Goal: Information Seeking & Learning: Learn about a topic

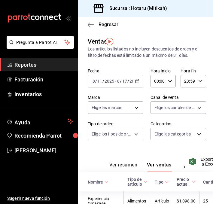
scroll to position [0, 4]
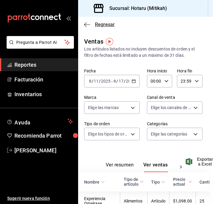
click at [88, 26] on icon "button" at bounding box center [87, 24] width 6 height 5
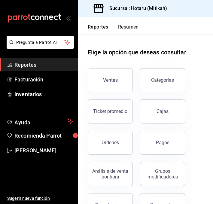
click at [130, 28] on button "Resumen" at bounding box center [128, 29] width 21 height 10
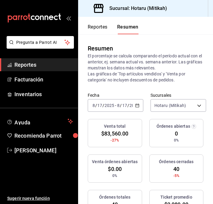
click at [92, 25] on button "Reportes" at bounding box center [98, 29] width 20 height 10
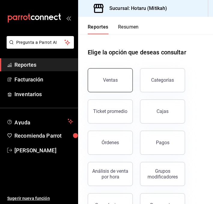
click at [110, 82] on div "Ventas" at bounding box center [110, 80] width 15 height 6
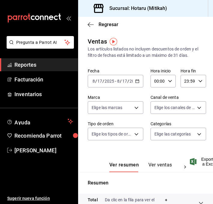
click at [142, 81] on div "[DATE] [DATE] - [DATE] [DATE]" at bounding box center [116, 81] width 56 height 13
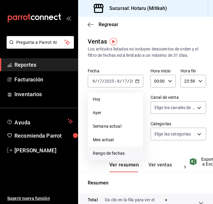
click at [107, 154] on span "Rango de fechas" at bounding box center [115, 153] width 45 height 6
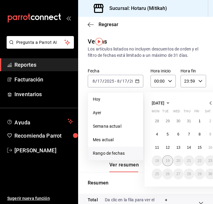
scroll to position [0, 37]
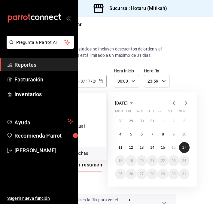
click at [186, 146] on abbr "17" at bounding box center [185, 148] width 4 height 4
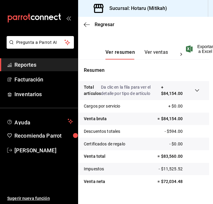
scroll to position [123, 4]
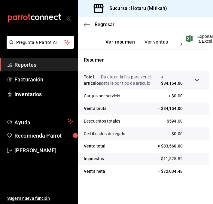
click at [152, 45] on button "Ver ventas" at bounding box center [157, 44] width 24 height 10
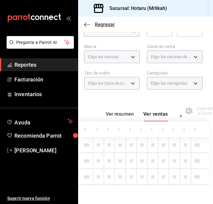
scroll to position [123, 4]
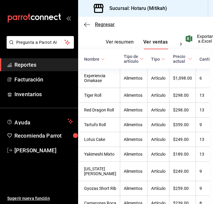
click at [86, 23] on icon "button" at bounding box center [87, 24] width 6 height 5
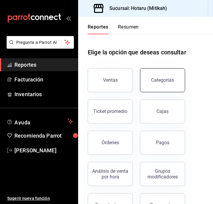
click at [149, 82] on button "Categorías" at bounding box center [162, 80] width 45 height 24
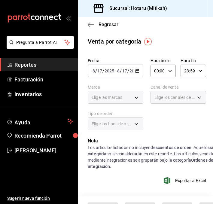
click at [140, 73] on div "[DATE] [DATE] - [DATE] [DATE]" at bounding box center [116, 71] width 56 height 13
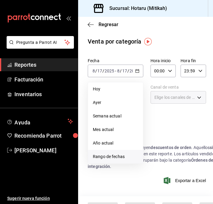
click at [116, 158] on span "Rango de fechas" at bounding box center [115, 157] width 45 height 6
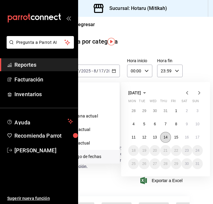
scroll to position [0, 37]
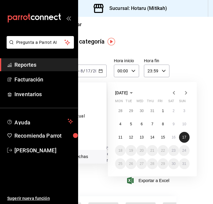
click at [188, 136] on button "17" at bounding box center [184, 137] width 11 height 11
click at [185, 137] on abbr "17" at bounding box center [185, 137] width 4 height 4
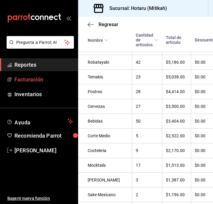
scroll to position [254, 0]
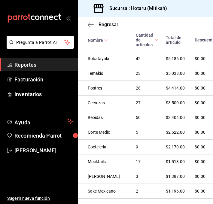
click at [89, 28] on div "Regresar" at bounding box center [145, 24] width 135 height 15
click at [90, 25] on icon "button" at bounding box center [91, 24] width 6 height 5
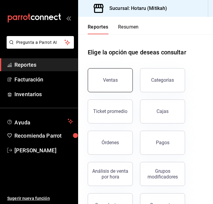
click at [113, 74] on button "Ventas" at bounding box center [110, 80] width 45 height 24
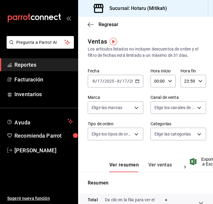
click at [140, 81] on div "[DATE] [DATE] - [DATE] [DATE]" at bounding box center [116, 81] width 56 height 13
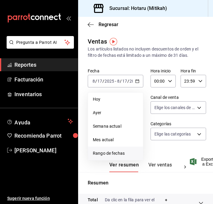
click at [118, 151] on span "Rango de fechas" at bounding box center [115, 153] width 45 height 6
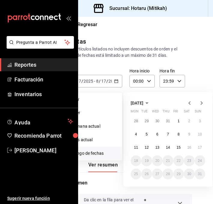
scroll to position [0, 37]
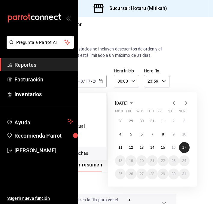
click at [183, 147] on abbr "17" at bounding box center [185, 148] width 4 height 4
click at [186, 146] on abbr "17" at bounding box center [185, 148] width 4 height 4
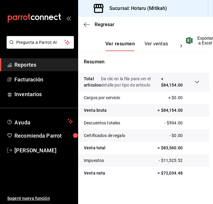
scroll to position [123, 4]
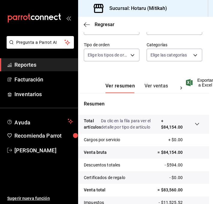
click at [152, 88] on button "Ver ventas" at bounding box center [157, 88] width 24 height 10
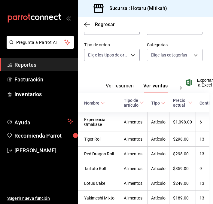
click at [101, 105] on icon at bounding box center [103, 103] width 4 height 4
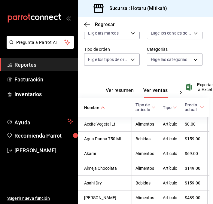
scroll to position [0, 4]
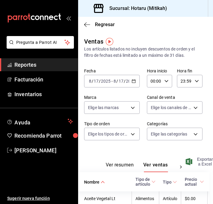
click at [202, 159] on span "Exportar a Excel" at bounding box center [200, 162] width 26 height 10
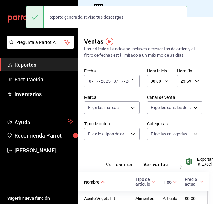
click at [134, 83] on \(Stroke\) "button" at bounding box center [134, 81] width 4 height 3
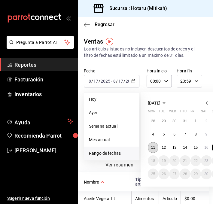
click at [149, 145] on button "11" at bounding box center [153, 147] width 11 height 11
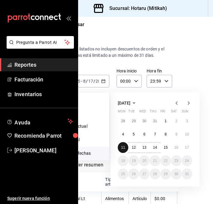
scroll to position [0, 37]
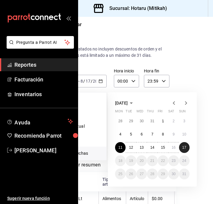
click at [182, 146] on button "17" at bounding box center [184, 147] width 11 height 11
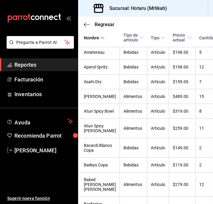
scroll to position [0, 4]
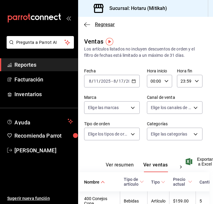
click at [87, 22] on icon "button" at bounding box center [87, 24] width 6 height 5
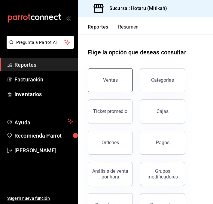
click at [101, 84] on button "Ventas" at bounding box center [110, 80] width 45 height 24
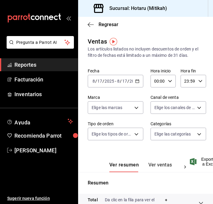
click at [139, 79] on icon "button" at bounding box center [137, 81] width 4 height 4
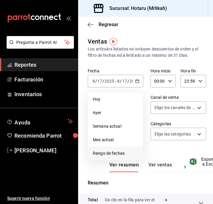
click at [105, 152] on span "Rango de fechas" at bounding box center [115, 153] width 45 height 6
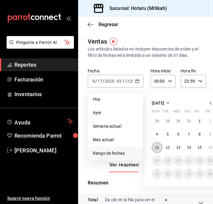
click at [153, 147] on button "11" at bounding box center [157, 147] width 11 height 11
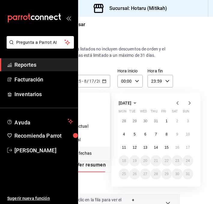
scroll to position [0, 37]
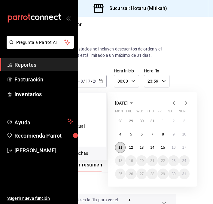
click at [121, 146] on abbr "11" at bounding box center [120, 148] width 4 height 4
click at [185, 145] on button "17" at bounding box center [184, 147] width 11 height 11
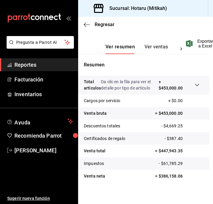
scroll to position [120, 4]
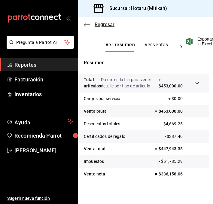
click at [86, 24] on icon "button" at bounding box center [87, 24] width 6 height 0
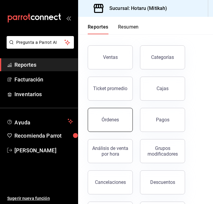
scroll to position [24, 0]
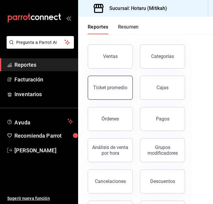
click at [110, 85] on button "Ticket promedio" at bounding box center [110, 88] width 45 height 24
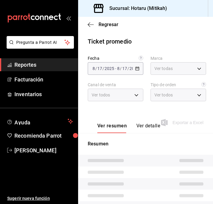
type input "d84d5940-0e8c-40c5-88cd-2414b97e757c"
type input "PARROT,UBER_EATS,RAPPI,DIDI_FOOD,ONLINE"
type input "232f28ad-bc18-4a04-957a-f0432ae16c57,006b1dc0-249d-4bce-a504-d02779cdffcd,EXTER…"
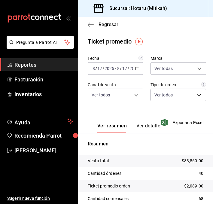
click at [137, 68] on icon "button" at bounding box center [137, 68] width 4 height 4
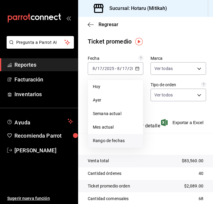
click at [114, 139] on span "Rango de fechas" at bounding box center [115, 141] width 45 height 6
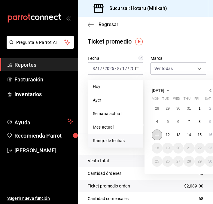
click at [156, 136] on abbr "11" at bounding box center [157, 135] width 4 height 4
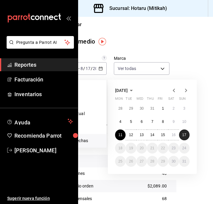
click at [188, 134] on button "17" at bounding box center [184, 135] width 11 height 11
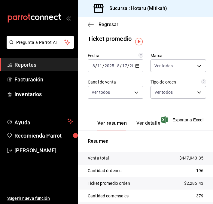
scroll to position [0, 0]
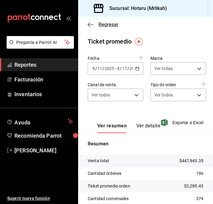
click at [90, 25] on icon "button" at bounding box center [91, 24] width 6 height 5
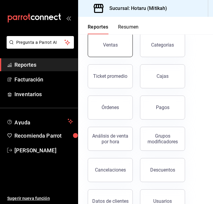
scroll to position [58, 0]
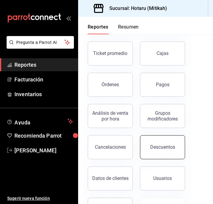
click at [149, 145] on button "Descuentos" at bounding box center [162, 147] width 45 height 24
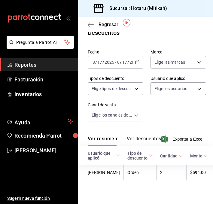
scroll to position [24, 0]
click at [137, 60] on icon "button" at bounding box center [137, 62] width 4 height 4
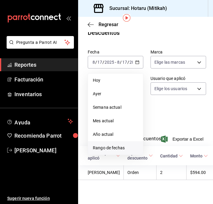
click at [105, 145] on span "Rango de fechas" at bounding box center [115, 148] width 45 height 6
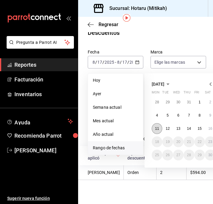
click at [156, 127] on abbr "11" at bounding box center [157, 129] width 4 height 4
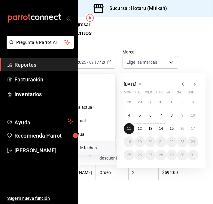
scroll to position [24, 37]
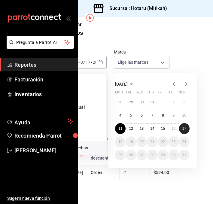
click at [186, 123] on button "17" at bounding box center [184, 128] width 11 height 11
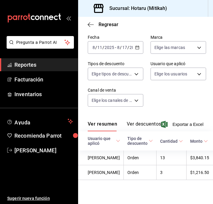
scroll to position [37, 0]
click at [178, 121] on span "Exportar a Excel" at bounding box center [182, 124] width 41 height 7
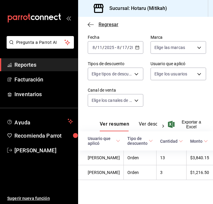
click at [91, 23] on icon "button" at bounding box center [91, 24] width 6 height 5
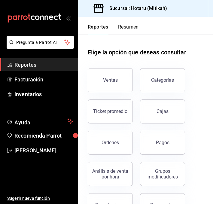
click at [121, 27] on button "Resumen" at bounding box center [128, 29] width 21 height 10
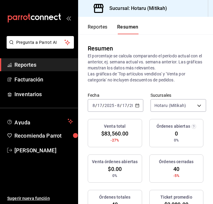
click at [136, 106] on icon "button" at bounding box center [137, 105] width 4 height 4
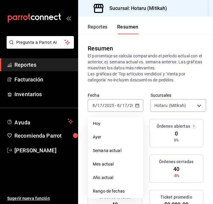
scroll to position [11, 0]
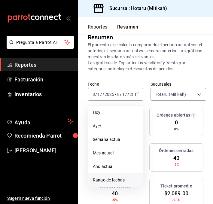
click at [101, 179] on span "Rango de fechas" at bounding box center [115, 180] width 45 height 6
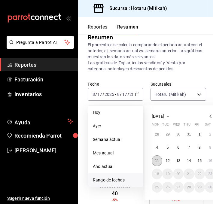
click at [155, 160] on abbr "11" at bounding box center [157, 161] width 4 height 4
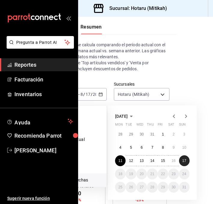
click at [185, 158] on button "17" at bounding box center [184, 160] width 11 height 11
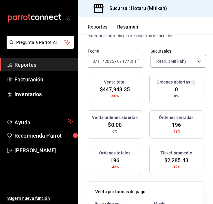
scroll to position [0, 0]
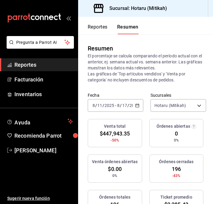
click at [94, 31] on button "Reportes" at bounding box center [98, 29] width 20 height 10
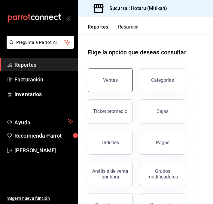
click at [105, 72] on button "Ventas" at bounding box center [110, 80] width 45 height 24
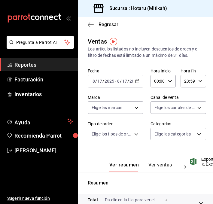
click at [138, 81] on icon "button" at bounding box center [137, 81] width 4 height 4
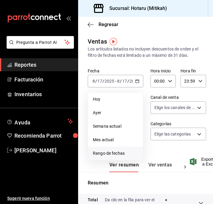
click at [113, 156] on span "Rango de fechas" at bounding box center [115, 153] width 45 height 6
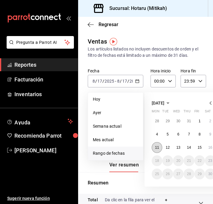
click at [159, 146] on button "11" at bounding box center [157, 147] width 11 height 11
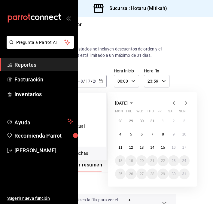
click at [183, 148] on abbr "17" at bounding box center [185, 148] width 4 height 4
click at [120, 143] on button "11" at bounding box center [120, 147] width 11 height 11
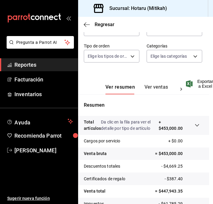
scroll to position [123, 4]
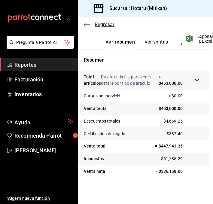
click at [93, 24] on span "Regresar" at bounding box center [99, 25] width 31 height 6
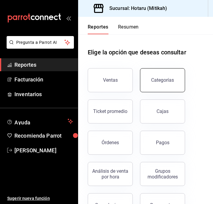
click at [152, 78] on button "Categorías" at bounding box center [162, 80] width 45 height 24
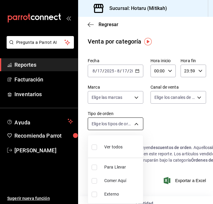
click at [134, 121] on body "Pregunta a Parrot AI Reportes Facturación Inventarios Ayuda Recomienda Parrot […" at bounding box center [106, 102] width 213 height 204
click at [100, 27] on div at bounding box center [106, 102] width 213 height 204
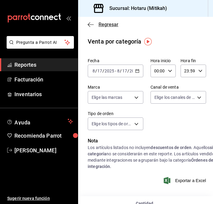
click at [91, 22] on icon "button" at bounding box center [91, 24] width 6 height 5
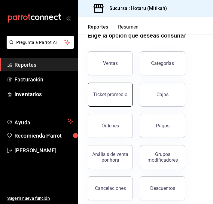
scroll to position [11, 0]
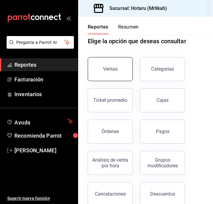
click at [115, 67] on div "Ventas" at bounding box center [110, 69] width 15 height 6
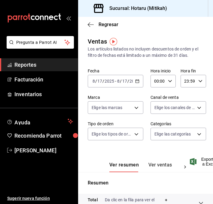
click at [140, 81] on div "[DATE] [DATE] - [DATE] [DATE]" at bounding box center [116, 81] width 56 height 13
click at [162, 151] on div "Ver resumen Ver ventas Ver cargos Exportar a Excel" at bounding box center [145, 160] width 135 height 25
click at [175, 138] on body "Pregunta a Parrot AI Reportes Facturación Inventarios Ayuda Recomienda Parrot […" at bounding box center [106, 102] width 213 height 204
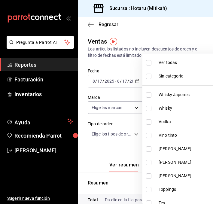
scroll to position [7, 0]
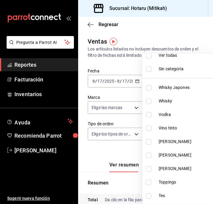
click at [147, 128] on input "checkbox" at bounding box center [148, 128] width 5 height 5
checkbox input "true"
type input "61b22739-b753-4066-addf-3ea1b863a45b"
click at [148, 142] on input "checkbox" at bounding box center [148, 141] width 5 height 5
checkbox input "true"
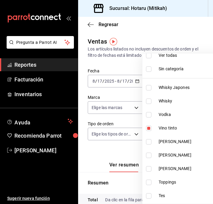
type input "61b22739-b753-4066-addf-3ea1b863a45b,e60644e2-dba0-47f9-a9cf-a20f18dcd13d"
click at [150, 154] on input "checkbox" at bounding box center [148, 155] width 5 height 5
checkbox input "true"
type input "61b22739-b753-4066-addf-3ea1b863a45b,e60644e2-dba0-47f9-a9cf-a20f18dcd13d,61801…"
click at [149, 167] on input "checkbox" at bounding box center [148, 168] width 5 height 5
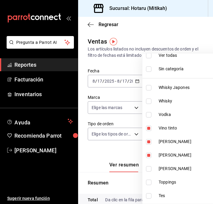
checkbox input "true"
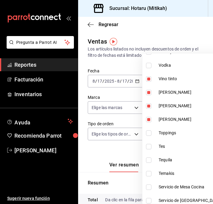
scroll to position [57, 0]
click at [106, 153] on div at bounding box center [106, 102] width 213 height 204
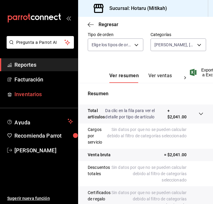
scroll to position [84, 0]
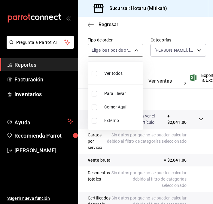
click at [136, 50] on body "Pregunta a Parrot AI Reportes Facturación Inventarios Ayuda Recomienda Parrot […" at bounding box center [106, 102] width 213 height 204
click at [154, 60] on div at bounding box center [106, 102] width 213 height 204
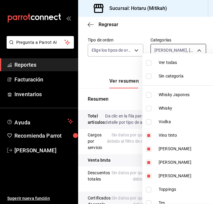
click at [172, 47] on body "Pregunta a Parrot AI Reportes Facturación Inventarios Ayuda Recomienda Parrot […" at bounding box center [106, 102] width 213 height 204
click at [151, 66] on li "Ver todas" at bounding box center [183, 63] width 81 height 14
type input "e268faa6-5537-49d9-8e69-67de3d9582db,d994c3d7-8aca-45aa-b25a-b682bae8cd68,ae375…"
checkbox input "true"
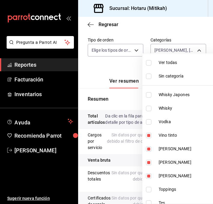
checkbox input "true"
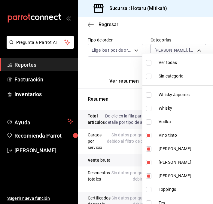
checkbox input "true"
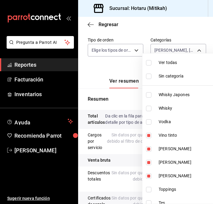
checkbox input "true"
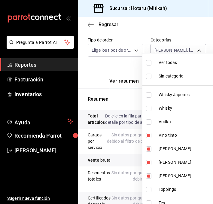
checkbox input "true"
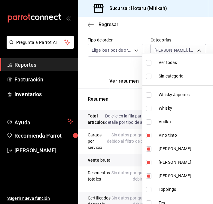
checkbox input "true"
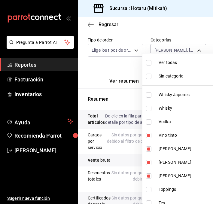
checkbox input "true"
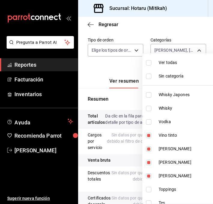
checkbox input "true"
click at [148, 62] on input "checkbox" at bounding box center [148, 62] width 5 height 5
checkbox input "false"
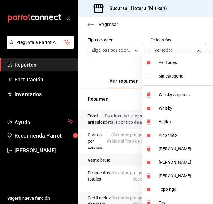
checkbox input "false"
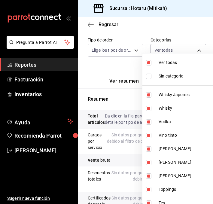
checkbox input "false"
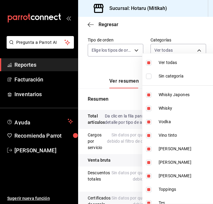
checkbox input "false"
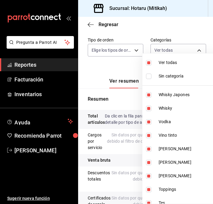
checkbox input "false"
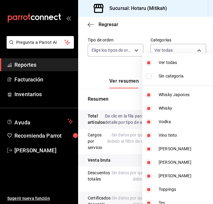
checkbox input "false"
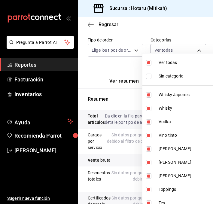
checkbox input "false"
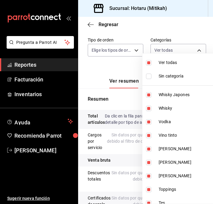
checkbox input "false"
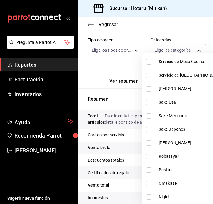
scroll to position [183, 0]
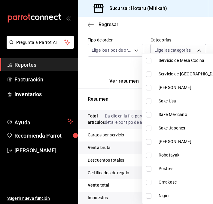
click at [149, 102] on input "checkbox" at bounding box center [148, 101] width 5 height 5
checkbox input "true"
type input "4cec2e06-9673-4d6c-98c8-2819f50e21e7"
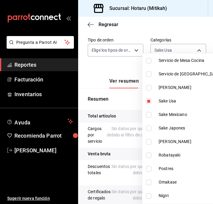
click at [150, 115] on input "checkbox" at bounding box center [148, 114] width 5 height 5
checkbox input "true"
type input "4cec2e06-9673-4d6c-98c8-2819f50e21e7,4af82b4a-ddf5-4490-8a37-fb44230640a7"
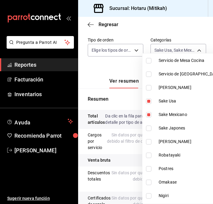
click at [149, 127] on input "checkbox" at bounding box center [148, 128] width 5 height 5
checkbox input "true"
type input "4cec2e06-9673-4d6c-98c8-2819f50e21e7,4af82b4a-ddf5-4490-8a37-fb44230640a7,30358…"
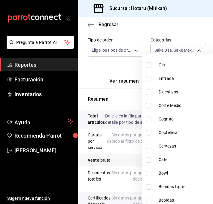
scroll to position [371, 0]
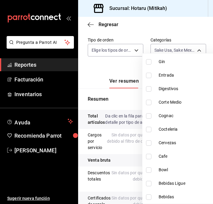
click at [99, 84] on div at bounding box center [106, 102] width 213 height 204
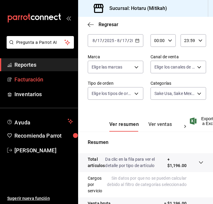
scroll to position [0, 0]
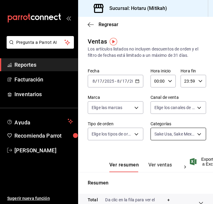
click at [195, 130] on body "Pregunta a Parrot AI Reportes Facturación Inventarios Ayuda Recomienda Parrot […" at bounding box center [106, 102] width 213 height 204
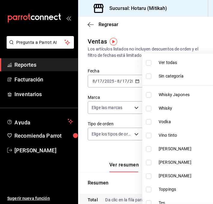
click at [155, 76] on li "Sin categoría" at bounding box center [183, 76] width 81 height 14
click at [151, 76] on input "checkbox" at bounding box center [148, 76] width 5 height 5
checkbox input "false"
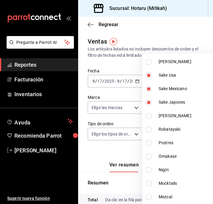
scroll to position [211, 0]
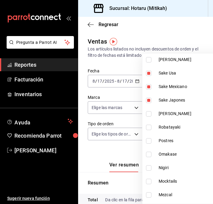
click at [148, 69] on li "Sake Usa" at bounding box center [183, 73] width 81 height 14
type input "4af82b4a-ddf5-4490-8a37-fb44230640a7,303584dd-7046-4cb6-9e23-75184f2b5bba"
checkbox input "false"
click at [148, 86] on input "checkbox" at bounding box center [148, 86] width 5 height 5
checkbox input "false"
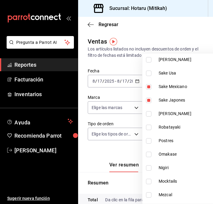
type input "303584dd-7046-4cb6-9e23-75184f2b5bba"
click at [147, 99] on input "checkbox" at bounding box center [148, 100] width 5 height 5
checkbox input "false"
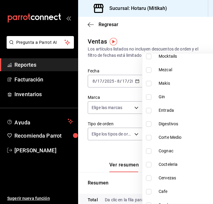
scroll to position [371, 0]
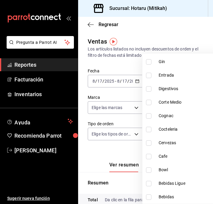
click at [149, 141] on input "checkbox" at bounding box center [148, 142] width 5 height 5
checkbox input "true"
type input "e2259abc-94f5-4da8-8fbb-449f10c8d0c7"
click at [112, 154] on div at bounding box center [106, 102] width 213 height 204
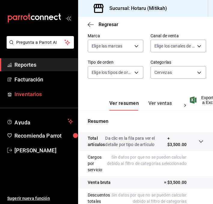
scroll to position [80, 0]
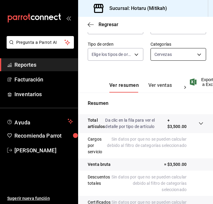
click at [200, 55] on body "Pregunta a Parrot AI Reportes Facturación Inventarios Ayuda Recomienda Parrot […" at bounding box center [106, 102] width 213 height 204
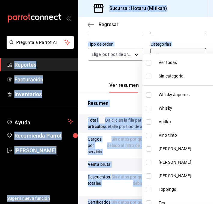
click at [200, 54] on body "Pregunta a Parrot AI Reportes Facturación Inventarios Ayuda Recomienda Parrot […" at bounding box center [106, 102] width 213 height 204
click at [150, 94] on input "checkbox" at bounding box center [148, 94] width 5 height 5
checkbox input "true"
type input "e2259abc-94f5-4da8-8fbb-449f10c8d0c7,e268faa6-5537-49d9-8e69-67de3d9582db"
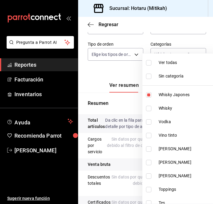
click at [148, 107] on input "checkbox" at bounding box center [148, 108] width 5 height 5
checkbox input "true"
type input "e2259abc-94f5-4da8-8fbb-449f10c8d0c7,e268faa6-5537-49d9-8e69-67de3d9582db,d994c…"
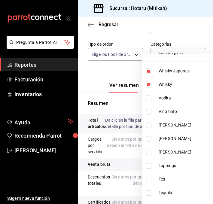
scroll to position [25, 0]
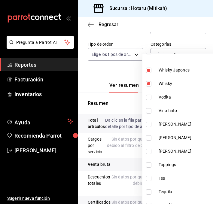
click at [148, 95] on input "checkbox" at bounding box center [148, 97] width 5 height 5
checkbox input "true"
type input "e2259abc-94f5-4da8-8fbb-449f10c8d0c7,e268faa6-5537-49d9-8e69-67de3d9582db,d994c…"
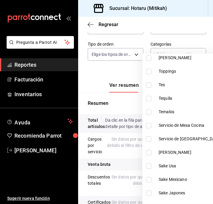
scroll to position [121, 0]
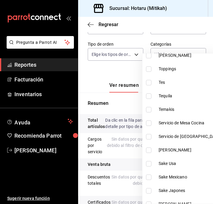
click at [148, 95] on input "checkbox" at bounding box center [148, 96] width 5 height 5
checkbox input "true"
type input "e2259abc-94f5-4da8-8fbb-449f10c8d0c7,e268faa6-5537-49d9-8e69-67de3d9582db,d994c…"
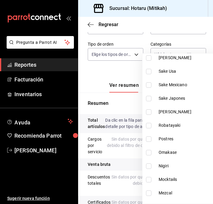
scroll to position [214, 0]
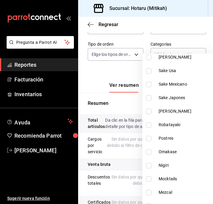
click at [149, 111] on input "checkbox" at bounding box center [148, 111] width 5 height 5
checkbox input "true"
type input "e2259abc-94f5-4da8-8fbb-449f10c8d0c7,e268faa6-5537-49d9-8e69-67de3d9582db,d994c…"
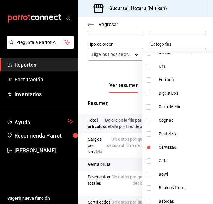
scroll to position [371, 0]
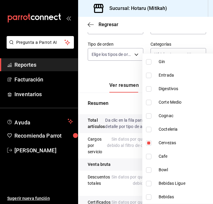
click at [149, 143] on input "checkbox" at bounding box center [148, 142] width 5 height 5
checkbox input "false"
type input "e268faa6-5537-49d9-8e69-67de3d9582db,d994c3d7-8aca-45aa-b25a-b682bae8cd68,ae375…"
click at [98, 89] on div at bounding box center [106, 102] width 213 height 204
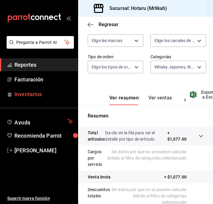
scroll to position [53, 0]
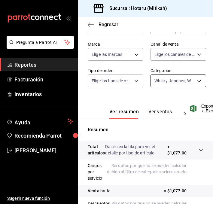
click at [198, 80] on body "Pregunta a Parrot AI Reportes Facturación Inventarios Ayuda Recomienda Parrot […" at bounding box center [106, 102] width 213 height 204
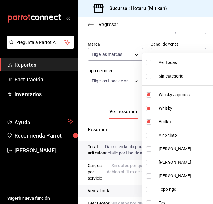
click at [151, 93] on label at bounding box center [150, 94] width 8 height 5
click at [151, 93] on input "checkbox" at bounding box center [148, 94] width 5 height 5
checkbox input "true"
type input "d994c3d7-8aca-45aa-b25a-b682bae8cd68,ae375cd0-d62c-45fc-bb49-e08519b9f8b9,baf44…"
click at [148, 108] on input "checkbox" at bounding box center [148, 108] width 5 height 5
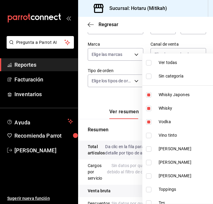
checkbox input "false"
type input "ae375cd0-d62c-45fc-bb49-e08519b9f8b9,baf44148-d97e-4373-b1d8-0ec433a8f509,0aed1…"
click at [149, 95] on input "checkbox" at bounding box center [148, 94] width 5 height 5
checkbox input "false"
type input "ae375cd0-d62c-45fc-bb49-e08519b9f8b9,baf44148-d97e-4373-b1d8-0ec433a8f509,0aed1…"
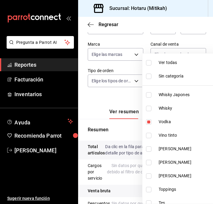
click at [147, 122] on input "checkbox" at bounding box center [148, 121] width 5 height 5
checkbox input "false"
type input "baf44148-d97e-4373-b1d8-0ec433a8f509,0aed13f5-15ff-462f-aebf-4146848db5aa"
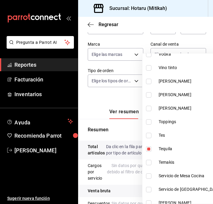
scroll to position [71, 0]
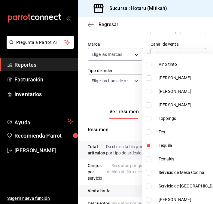
click at [149, 146] on input "checkbox" at bounding box center [148, 145] width 5 height 5
checkbox input "false"
type input "0aed13f5-15ff-462f-aebf-4146848db5aa"
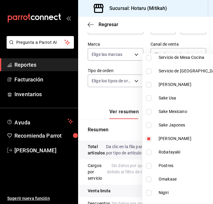
scroll to position [187, 0]
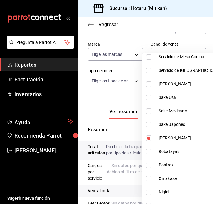
click at [148, 139] on input "checkbox" at bounding box center [148, 138] width 5 height 5
checkbox input "false"
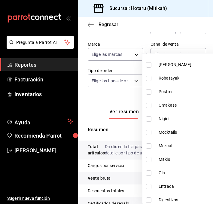
scroll to position [261, 0]
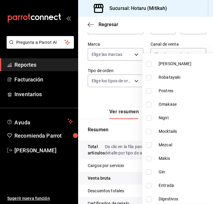
click at [148, 132] on input "checkbox" at bounding box center [148, 131] width 5 height 5
checkbox input "true"
type input "ba879c5f-8a0d-4508-8571-2b4efd871c3c"
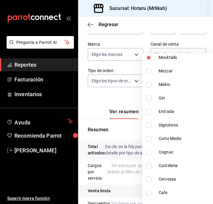
scroll to position [309, 0]
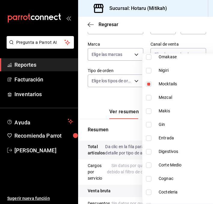
click at [148, 83] on input "checkbox" at bounding box center [148, 83] width 5 height 5
checkbox input "false"
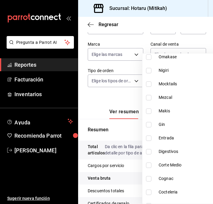
scroll to position [371, 0]
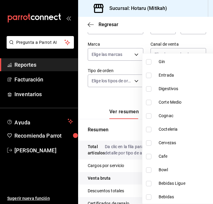
click at [149, 197] on input "checkbox" at bounding box center [148, 197] width 5 height 5
checkbox input "true"
type input "f1297431-6e50-4479-abdd-e5e5eb0c9bef"
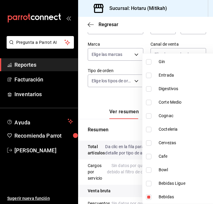
click at [149, 183] on input "checkbox" at bounding box center [148, 183] width 5 height 5
checkbox input "true"
type input "f1297431-6e50-4479-abdd-e5e5eb0c9bef,c02c7ef9-0318-4a9c-a2cb-d1eeb4590848"
click at [147, 156] on input "checkbox" at bounding box center [148, 156] width 5 height 5
checkbox input "true"
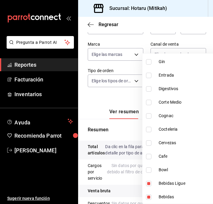
type input "f1297431-6e50-4479-abdd-e5e5eb0c9bef,c02c7ef9-0318-4a9c-a2cb-d1eeb4590848,36fe7…"
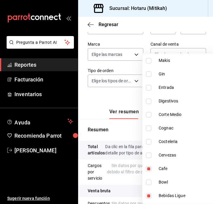
scroll to position [350, 0]
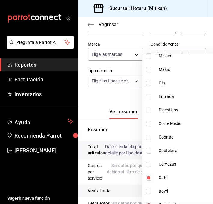
click at [149, 111] on input "checkbox" at bounding box center [148, 110] width 5 height 5
checkbox input "true"
type input "f1297431-6e50-4479-abdd-e5e5eb0c9bef,c02c7ef9-0318-4a9c-a2cb-d1eeb4590848,36fe7…"
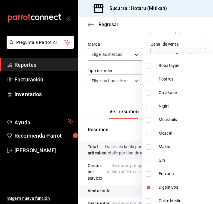
scroll to position [272, 0]
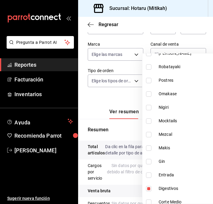
click at [149, 120] on input "checkbox" at bounding box center [148, 120] width 5 height 5
checkbox input "true"
type input "f1297431-6e50-4479-abdd-e5e5eb0c9bef,c02c7ef9-0318-4a9c-a2cb-d1eeb4590848,36fe7…"
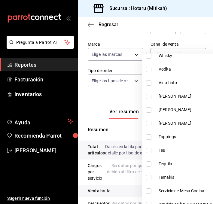
scroll to position [13, 0]
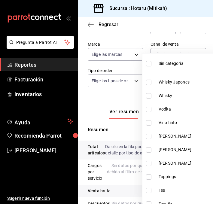
click at [98, 100] on div at bounding box center [106, 102] width 213 height 204
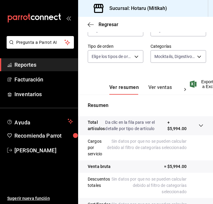
scroll to position [52, 0]
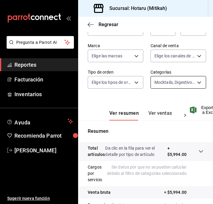
click at [196, 80] on body "Pregunta a Parrot AI Reportes Facturación Inventarios Ayuda Recomienda Parrot […" at bounding box center [106, 102] width 213 height 204
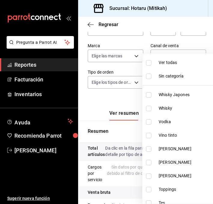
click at [154, 61] on label at bounding box center [150, 62] width 8 height 5
click at [152, 61] on input "checkbox" at bounding box center [148, 62] width 5 height 5
checkbox input "false"
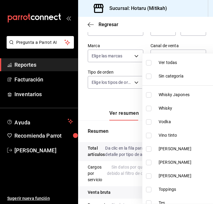
checkbox input "false"
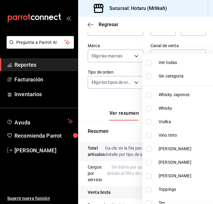
checkbox input "false"
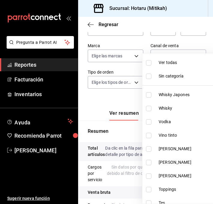
checkbox input "false"
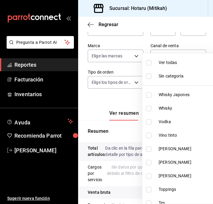
checkbox input "false"
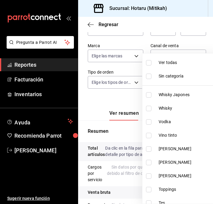
checkbox input "false"
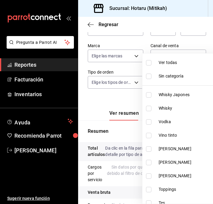
checkbox input "false"
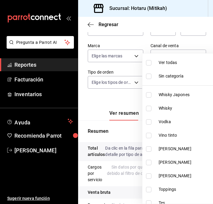
checkbox input "false"
click at [150, 62] on input "checkbox" at bounding box center [148, 62] width 5 height 5
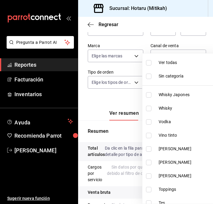
checkbox input "true"
type input "e268faa6-5537-49d9-8e69-67de3d9582db,d994c3d7-8aca-45aa-b25a-b682bae8cd68,ae375…"
checkbox input "true"
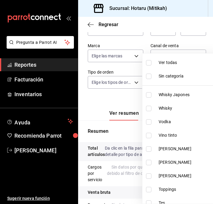
checkbox input "true"
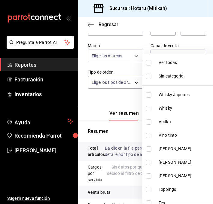
checkbox input "true"
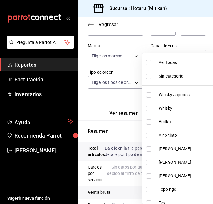
checkbox input "true"
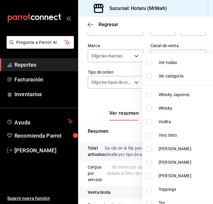
checkbox input "true"
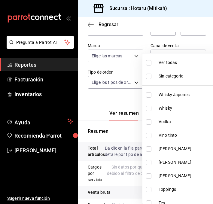
checkbox input "true"
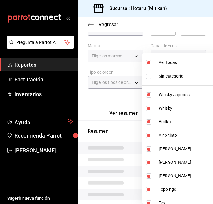
click at [150, 62] on input "checkbox" at bounding box center [148, 62] width 5 height 5
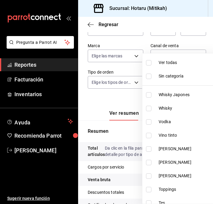
scroll to position [2, 0]
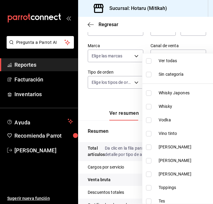
click at [151, 92] on input "checkbox" at bounding box center [148, 93] width 5 height 5
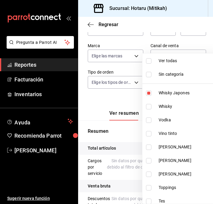
click at [149, 105] on input "checkbox" at bounding box center [148, 106] width 5 height 5
click at [148, 121] on input "checkbox" at bounding box center [148, 120] width 5 height 5
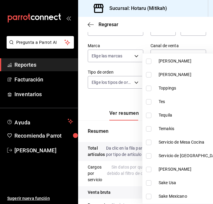
scroll to position [102, 0]
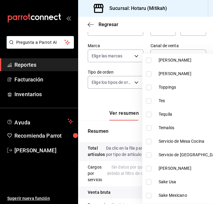
click at [148, 114] on input "checkbox" at bounding box center [148, 114] width 5 height 5
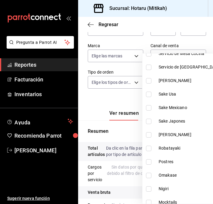
scroll to position [198, 0]
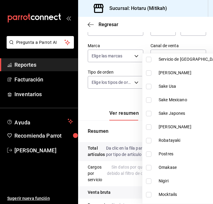
click at [150, 127] on input "checkbox" at bounding box center [148, 127] width 5 height 5
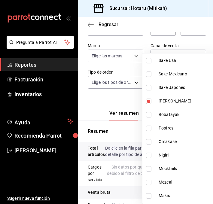
scroll to position [242, 0]
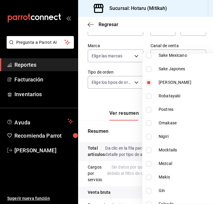
click at [148, 163] on input "checkbox" at bounding box center [148, 163] width 5 height 5
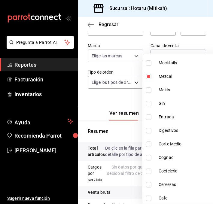
scroll to position [330, 0]
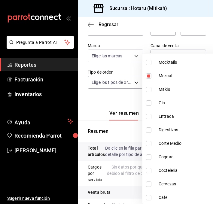
click at [150, 103] on input "checkbox" at bounding box center [148, 102] width 5 height 5
click at [150, 157] on input "checkbox" at bounding box center [148, 157] width 5 height 5
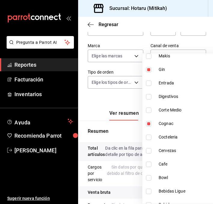
scroll to position [371, 0]
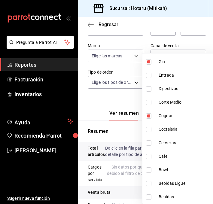
click at [91, 108] on div at bounding box center [106, 102] width 213 height 204
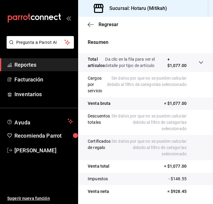
scroll to position [161, 0]
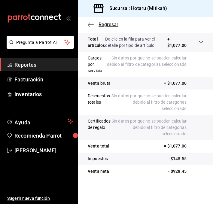
click at [89, 25] on icon "button" at bounding box center [91, 24] width 6 height 5
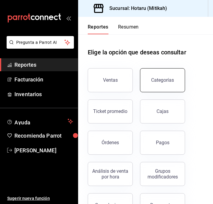
click at [152, 76] on button "Categorías" at bounding box center [162, 80] width 45 height 24
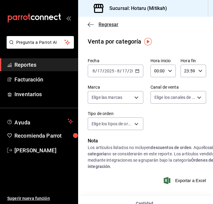
click at [91, 27] on icon "button" at bounding box center [91, 24] width 6 height 5
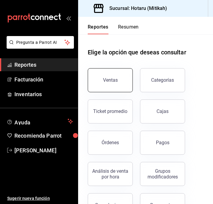
click at [118, 75] on button "Ventas" at bounding box center [110, 80] width 45 height 24
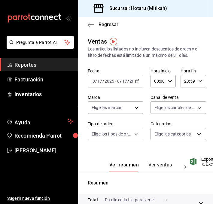
click at [137, 80] on \(Stroke\) "button" at bounding box center [138, 81] width 4 height 3
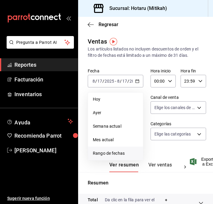
click at [100, 153] on span "Rango de fechas" at bounding box center [115, 153] width 45 height 6
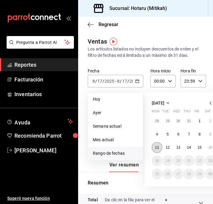
click at [159, 145] on button "11" at bounding box center [157, 147] width 11 height 11
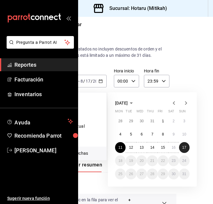
click at [183, 148] on abbr "17" at bounding box center [185, 148] width 4 height 4
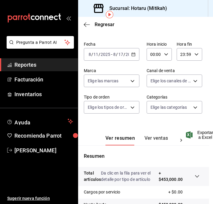
scroll to position [52, 4]
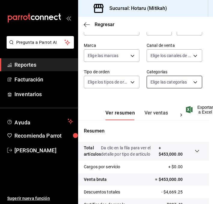
click at [196, 77] on body "Pregunta a Parrot AI Reportes Facturación Inventarios Ayuda Recomienda Parrot […" at bounding box center [106, 102] width 213 height 204
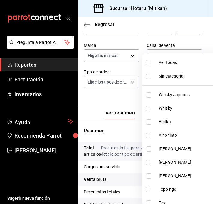
click at [151, 96] on input "checkbox" at bounding box center [148, 94] width 5 height 5
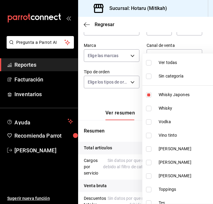
click at [148, 107] on input "checkbox" at bounding box center [148, 108] width 5 height 5
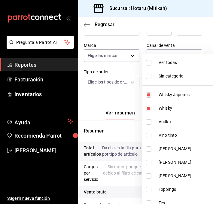
click at [148, 122] on input "checkbox" at bounding box center [148, 121] width 5 height 5
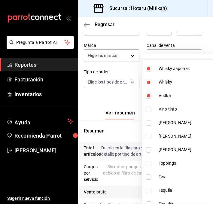
scroll to position [29, 0]
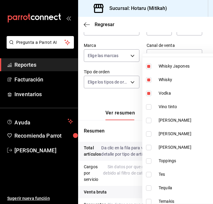
click at [149, 92] on input "checkbox" at bounding box center [148, 93] width 5 height 5
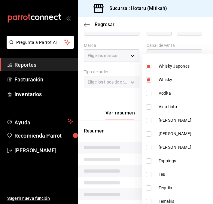
click at [150, 80] on input "checkbox" at bounding box center [148, 79] width 5 height 5
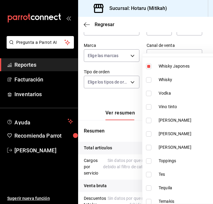
click at [150, 66] on input "checkbox" at bounding box center [148, 66] width 5 height 5
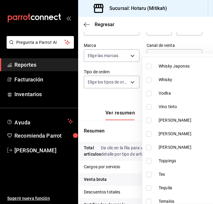
click at [149, 107] on input "checkbox" at bounding box center [148, 106] width 5 height 5
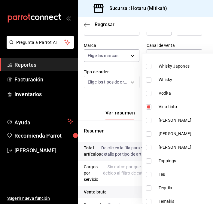
click at [148, 119] on input "checkbox" at bounding box center [148, 120] width 5 height 5
click at [148, 132] on input "checkbox" at bounding box center [148, 133] width 5 height 5
click at [149, 147] on input "checkbox" at bounding box center [148, 147] width 5 height 5
click at [118, 134] on div at bounding box center [106, 102] width 213 height 204
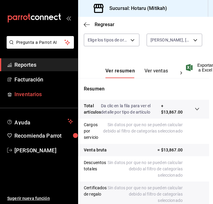
scroll to position [46, 4]
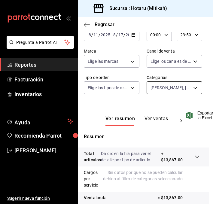
click at [193, 85] on body "Pregunta a Parrot AI Reportes Facturación Inventarios Ayuda Recomienda Parrot […" at bounding box center [106, 102] width 213 height 204
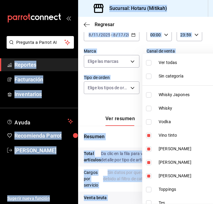
click at [149, 133] on input "checkbox" at bounding box center [148, 135] width 5 height 5
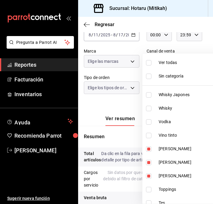
click at [149, 153] on li "[PERSON_NAME]" at bounding box center [183, 149] width 81 height 14
click at [148, 160] on input "checkbox" at bounding box center [148, 162] width 5 height 5
click at [148, 174] on input "checkbox" at bounding box center [148, 176] width 5 height 5
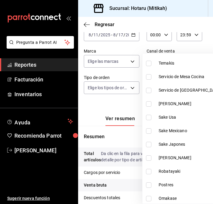
scroll to position [180, 0]
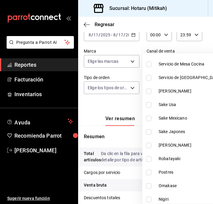
click at [149, 105] on input "checkbox" at bounding box center [148, 104] width 5 height 5
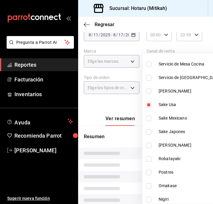
click at [149, 116] on input "checkbox" at bounding box center [148, 118] width 5 height 5
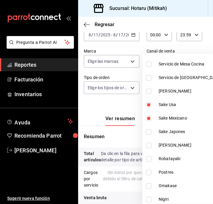
click at [147, 131] on input "checkbox" at bounding box center [148, 131] width 5 height 5
click at [99, 101] on div at bounding box center [106, 102] width 213 height 204
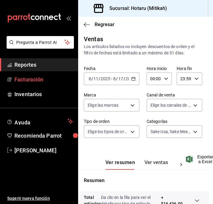
scroll to position [0, 4]
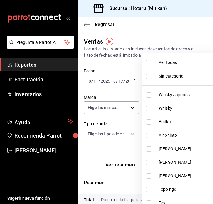
click at [172, 134] on body "Pregunta a Parrot AI Reportes Facturación Inventarios Ayuda Recomienda Parrot […" at bounding box center [106, 102] width 213 height 204
click at [152, 66] on li "Ver todas" at bounding box center [183, 63] width 81 height 14
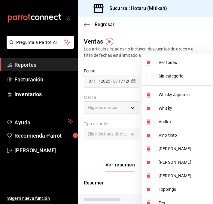
click at [150, 62] on input "checkbox" at bounding box center [148, 62] width 5 height 5
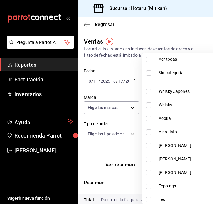
click at [149, 93] on input "checkbox" at bounding box center [148, 91] width 5 height 5
click at [149, 105] on input "checkbox" at bounding box center [148, 105] width 5 height 5
click at [149, 118] on input "checkbox" at bounding box center [148, 118] width 5 height 5
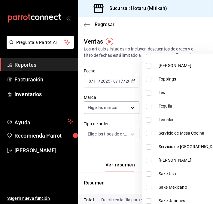
scroll to position [125, 0]
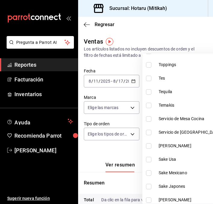
click at [149, 89] on li "Tequila" at bounding box center [183, 92] width 81 height 14
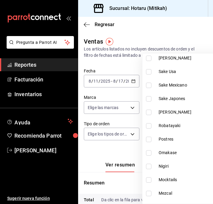
scroll to position [219, 0]
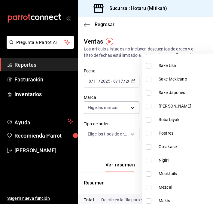
click at [148, 109] on li "[PERSON_NAME]" at bounding box center [183, 107] width 81 height 14
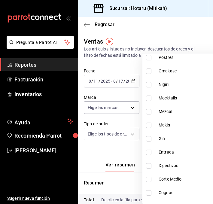
scroll to position [300, 0]
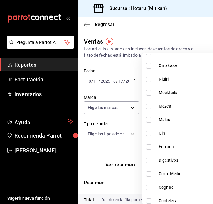
click at [149, 105] on input "checkbox" at bounding box center [148, 106] width 5 height 5
click at [149, 133] on input "checkbox" at bounding box center [148, 133] width 5 height 5
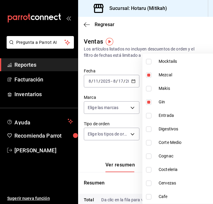
scroll to position [358, 0]
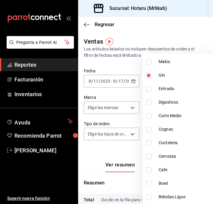
click at [147, 129] on input "checkbox" at bounding box center [148, 129] width 5 height 5
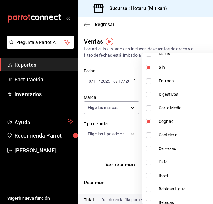
scroll to position [371, 0]
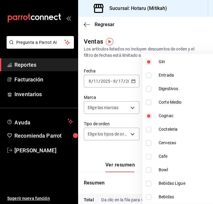
click at [104, 149] on div at bounding box center [106, 102] width 213 height 204
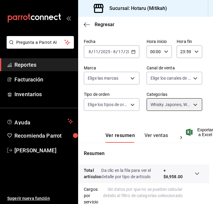
scroll to position [0, 4]
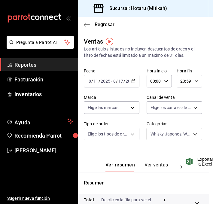
click at [197, 132] on body "Pregunta a Parrot AI Reportes Facturación Inventarios Ayuda Recomienda Parrot […" at bounding box center [106, 102] width 213 height 204
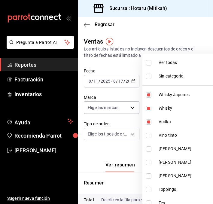
click at [151, 63] on input "checkbox" at bounding box center [148, 62] width 5 height 5
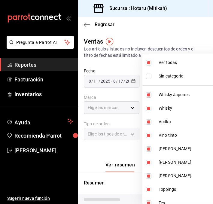
click at [151, 63] on input "checkbox" at bounding box center [148, 62] width 5 height 5
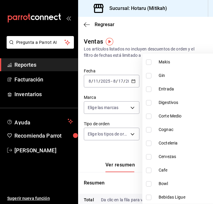
scroll to position [371, 0]
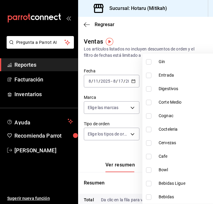
click at [149, 130] on input "checkbox" at bounding box center [148, 129] width 5 height 5
click at [127, 146] on div at bounding box center [106, 102] width 213 height 204
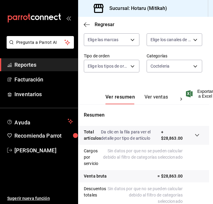
scroll to position [62, 4]
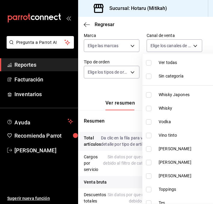
click at [193, 71] on body "Pregunta a Parrot AI Reportes Facturación Inventarios Ayuda Recomienda Parrot […" at bounding box center [106, 102] width 213 height 204
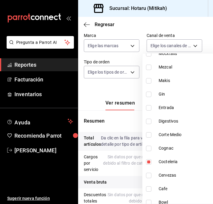
scroll to position [371, 0]
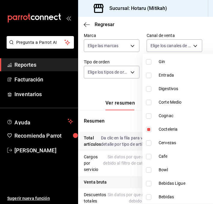
click at [147, 129] on input "checkbox" at bounding box center [148, 129] width 5 height 5
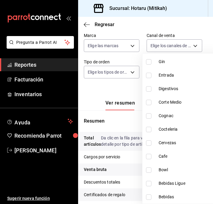
click at [147, 143] on input "checkbox" at bounding box center [148, 142] width 5 height 5
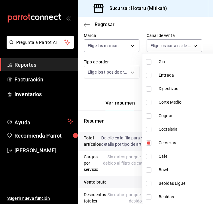
click at [92, 93] on div at bounding box center [106, 102] width 213 height 204
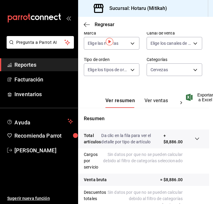
scroll to position [0, 4]
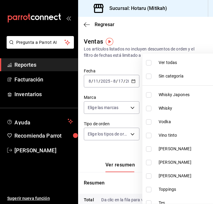
click at [196, 134] on body "Pregunta a Parrot AI Reportes Facturación Inventarios Ayuda Recomienda Parrot […" at bounding box center [106, 102] width 213 height 204
click at [146, 60] on li "Ver todas" at bounding box center [183, 63] width 81 height 14
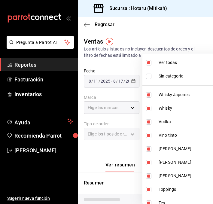
click at [146, 61] on input "checkbox" at bounding box center [148, 62] width 5 height 5
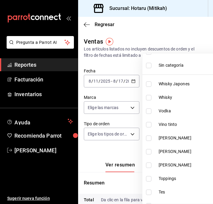
scroll to position [26, 0]
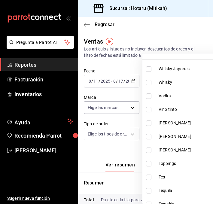
click at [149, 110] on input "checkbox" at bounding box center [148, 109] width 5 height 5
click at [149, 123] on input "checkbox" at bounding box center [148, 123] width 5 height 5
click at [148, 135] on input "checkbox" at bounding box center [148, 136] width 5 height 5
click at [148, 149] on input "checkbox" at bounding box center [148, 150] width 5 height 5
click at [124, 152] on div at bounding box center [106, 102] width 213 height 204
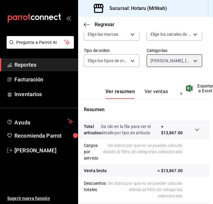
scroll to position [76, 4]
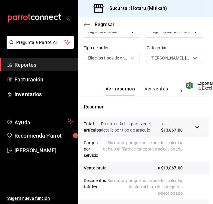
click at [161, 122] on p "+ $13,867.00" at bounding box center [172, 127] width 22 height 13
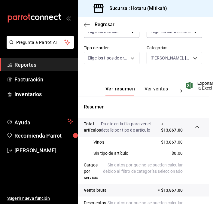
scroll to position [87, 4]
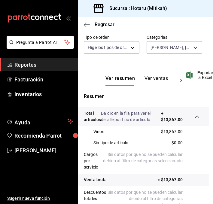
click at [162, 112] on p "+ $13,867.00" at bounding box center [172, 116] width 22 height 13
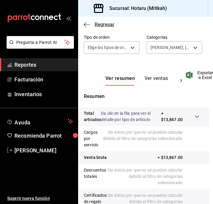
click at [86, 24] on icon "button" at bounding box center [87, 24] width 6 height 0
